Goal: Transaction & Acquisition: Purchase product/service

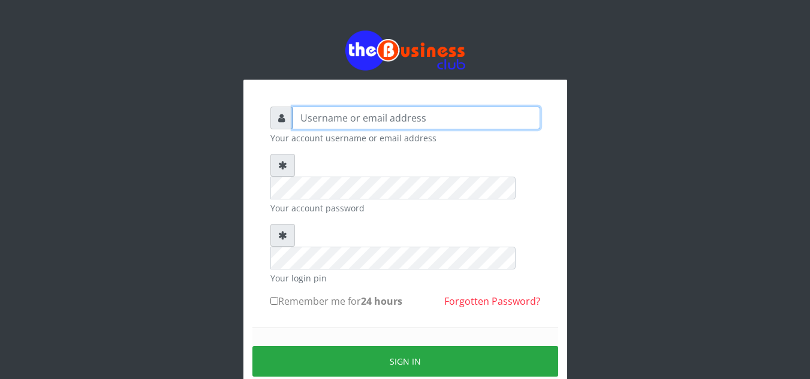
type input "[EMAIL_ADDRESS][DOMAIN_NAME]"
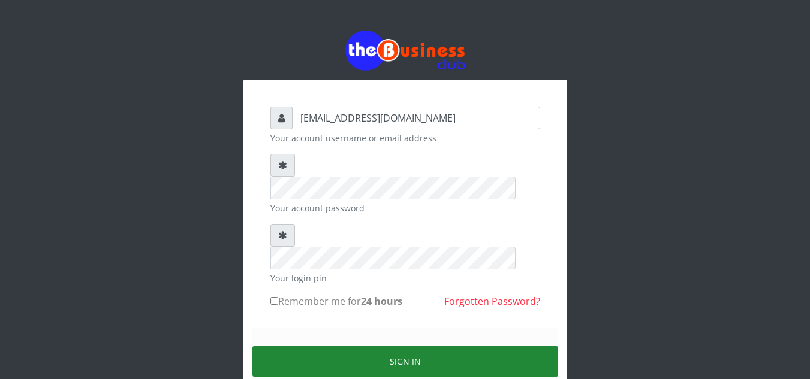
click at [408, 346] on button "Sign in" at bounding box center [405, 361] width 306 height 31
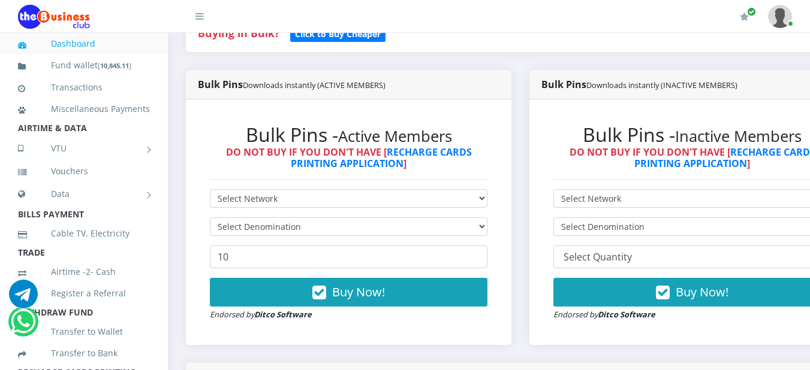
scroll to position [288, 0]
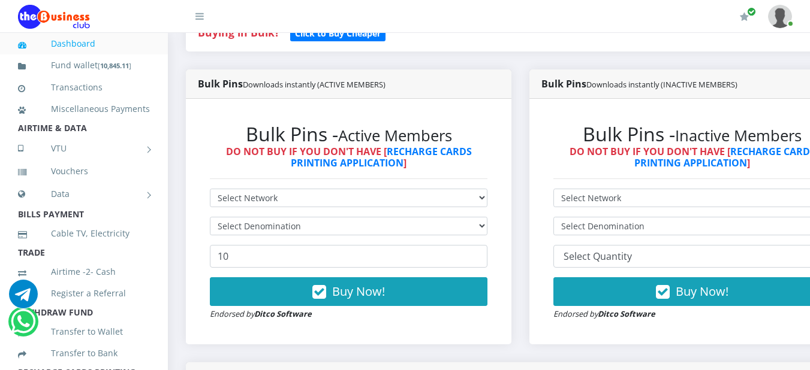
click at [498, 204] on div "Bulk Pins - Active Members DO NOT BUY IF YOU DON'T HAVE [ RECHARGE CARDS PRINTI…" at bounding box center [348, 222] width 301 height 222
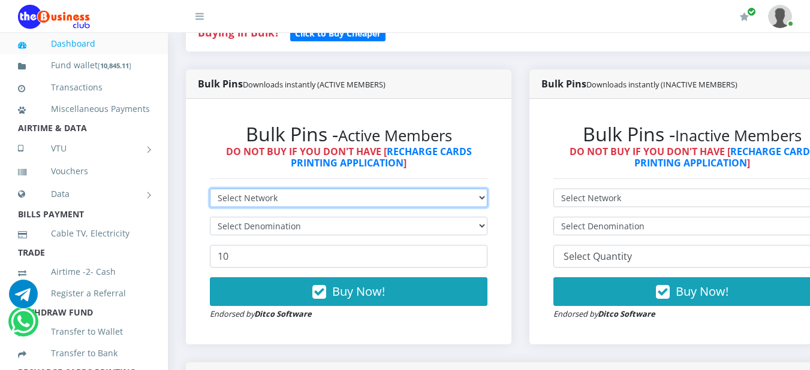
click at [487, 201] on select "Select Network MTN Globacom 9Mobile Airtel" at bounding box center [349, 198] width 278 height 19
select select "Airtel"
click at [210, 191] on select "Select Network MTN Globacom 9Mobile Airtel" at bounding box center [349, 198] width 278 height 19
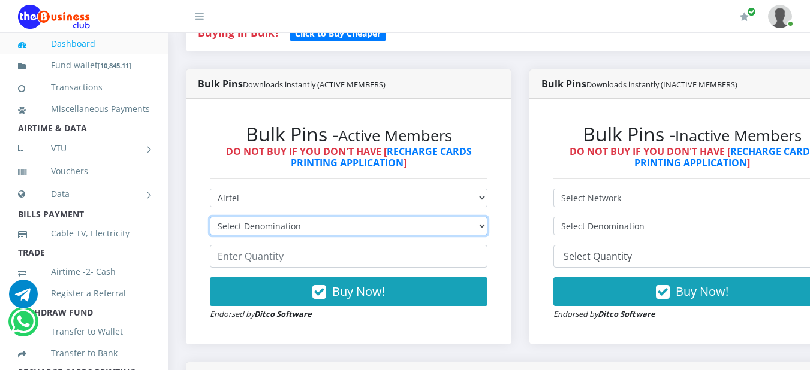
click at [487, 229] on select "Select Denomination Airtel NGN100 - ₦96.38 Airtel NGN200 - ₦192.76 Airtel NGN50…" at bounding box center [349, 226] width 278 height 19
select select "963.8-1000"
click at [210, 219] on select "Select Denomination Airtel NGN100 - ₦96.38 Airtel NGN200 - ₦192.76 Airtel NGN50…" at bounding box center [349, 226] width 278 height 19
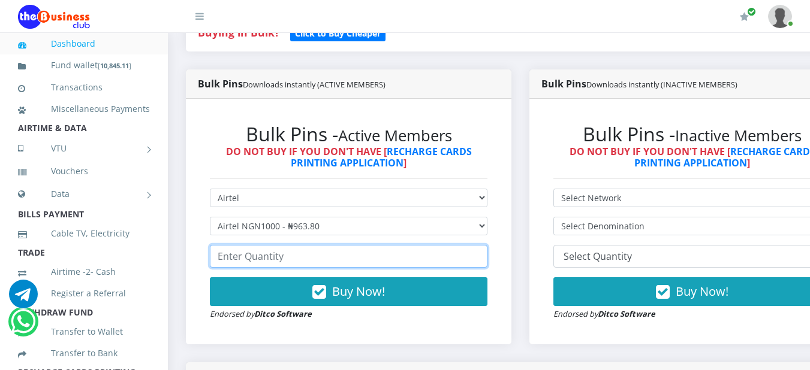
click at [433, 264] on input "number" at bounding box center [349, 256] width 278 height 23
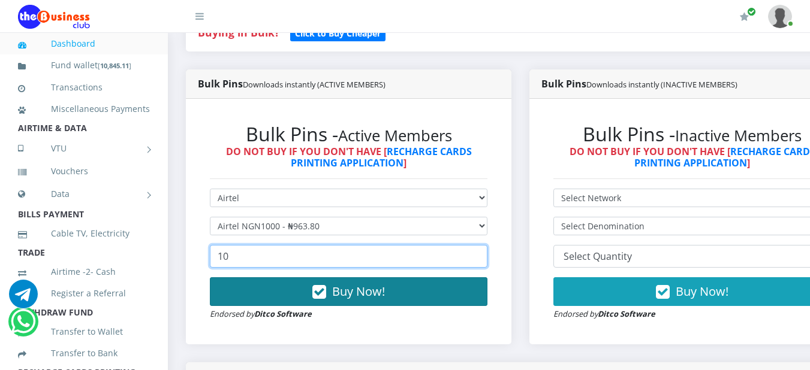
type input "10"
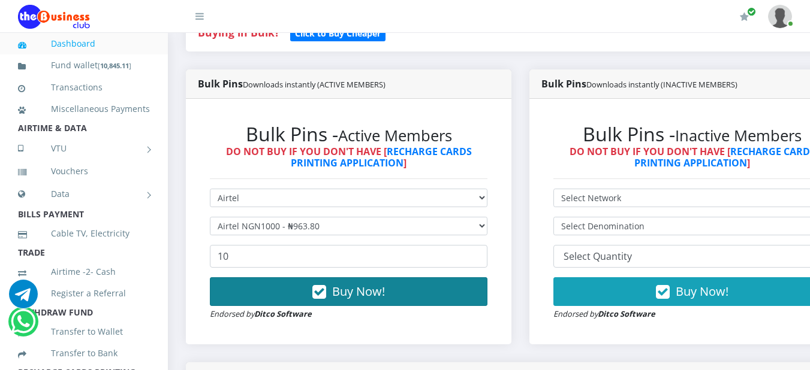
click at [358, 289] on span "Buy Now!" at bounding box center [358, 291] width 53 height 16
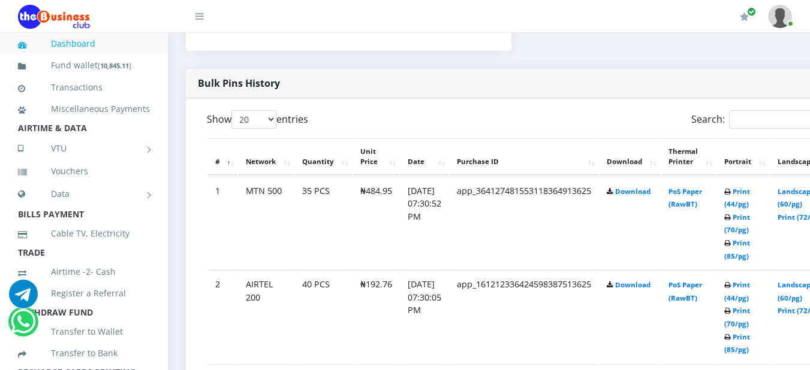
scroll to position [619, 0]
click at [750, 194] on link "Print (44/pg)" at bounding box center [737, 197] width 26 height 22
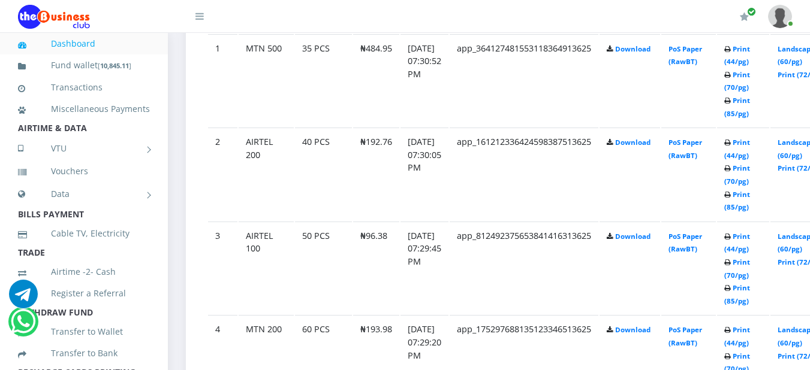
scroll to position [726, 0]
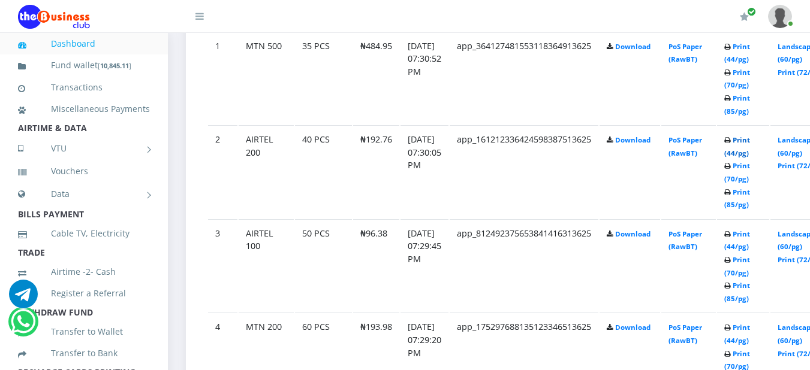
click at [750, 147] on link "Print (44/pg)" at bounding box center [737, 146] width 26 height 22
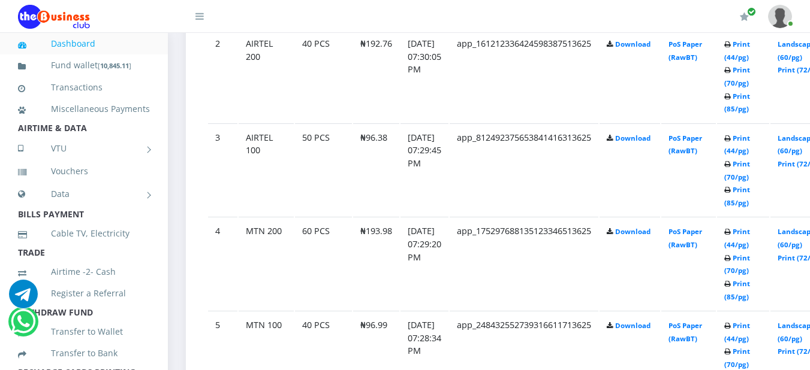
scroll to position [846, 0]
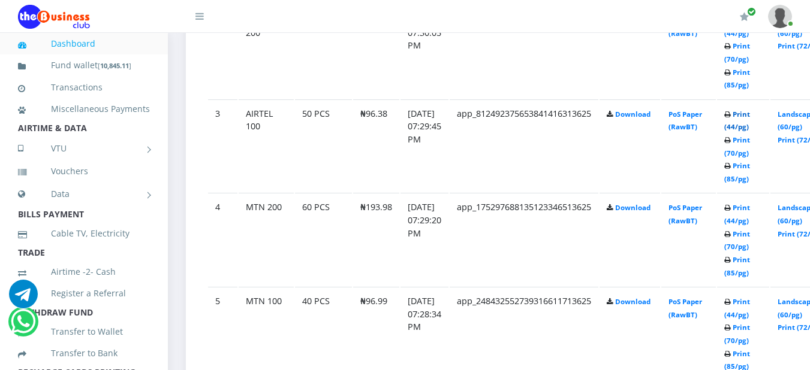
click at [750, 119] on link "Print (44/pg)" at bounding box center [737, 121] width 26 height 22
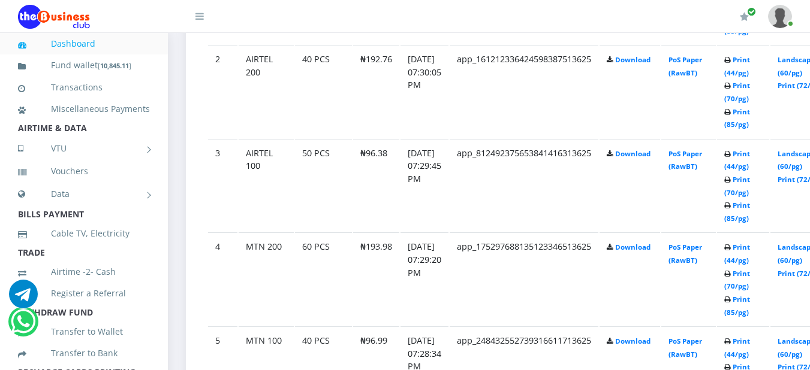
scroll to position [846, 0]
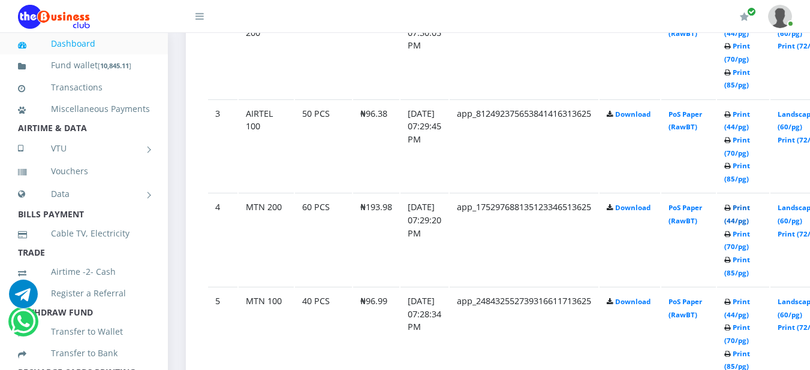
click at [750, 211] on link "Print (44/pg)" at bounding box center [737, 214] width 26 height 22
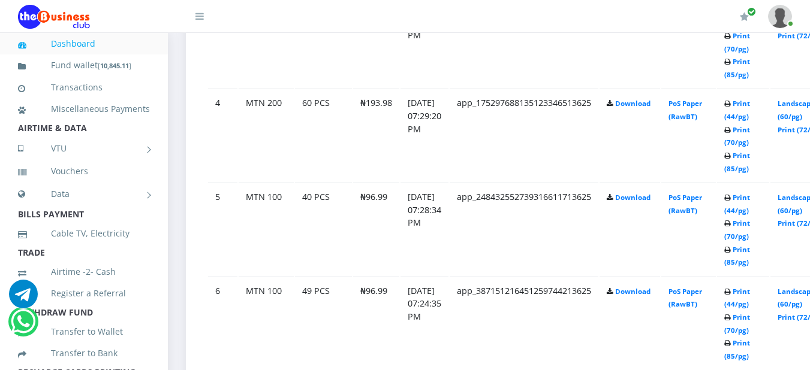
scroll to position [975, 0]
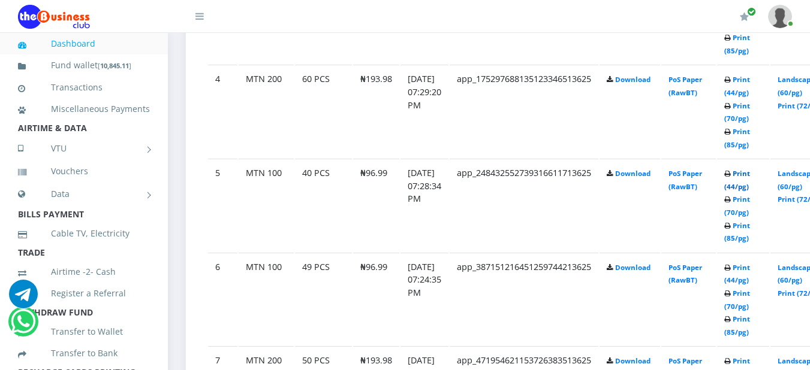
click at [750, 177] on link "Print (44/pg)" at bounding box center [737, 180] width 26 height 22
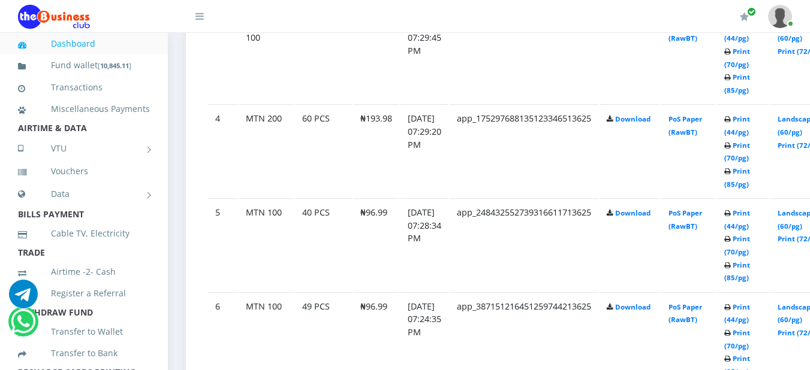
scroll to position [975, 0]
